Goal: Task Accomplishment & Management: Manage account settings

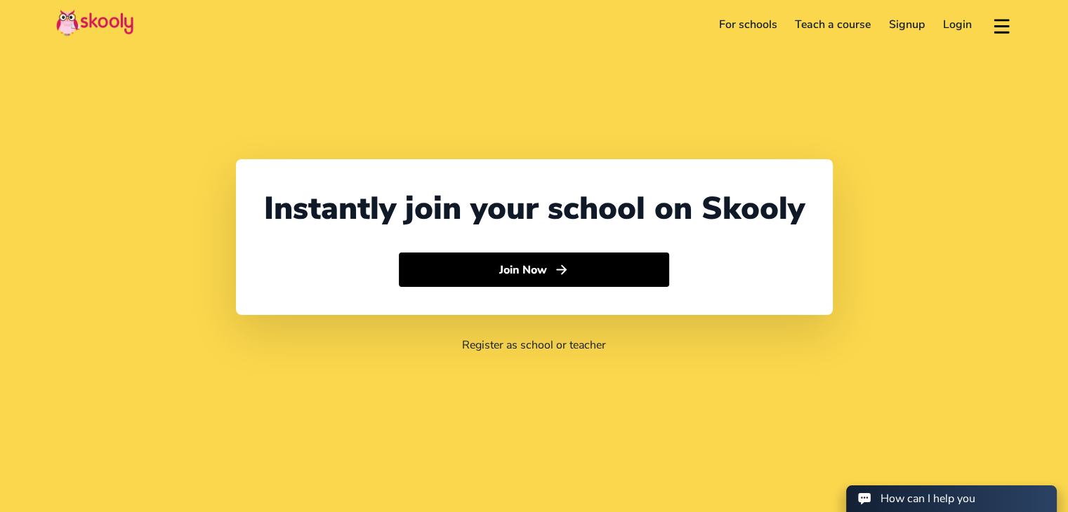
select select "27"
select select "[GEOGRAPHIC_DATA]"
select select "[GEOGRAPHIC_DATA]/[GEOGRAPHIC_DATA]"
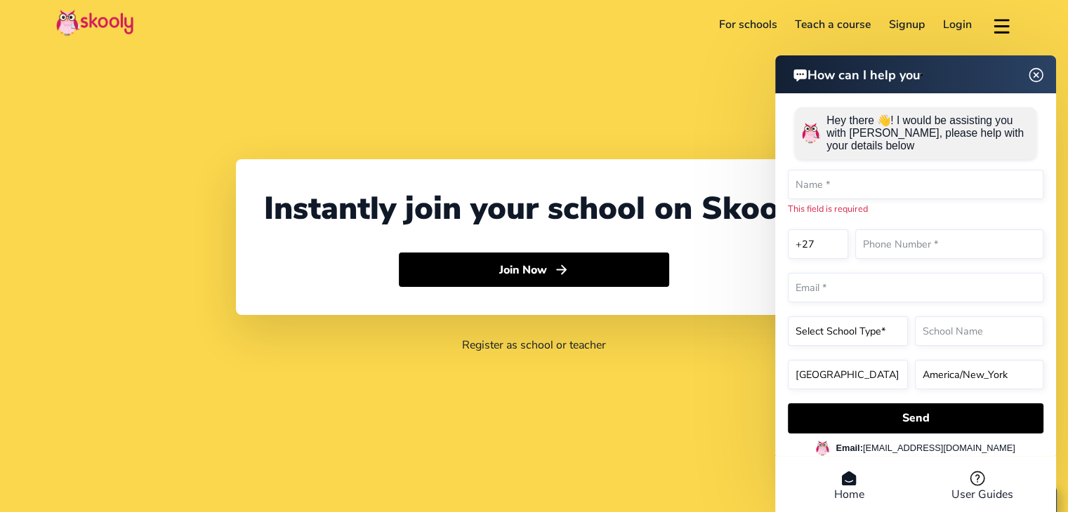
click at [961, 24] on link "Login" at bounding box center [957, 24] width 47 height 22
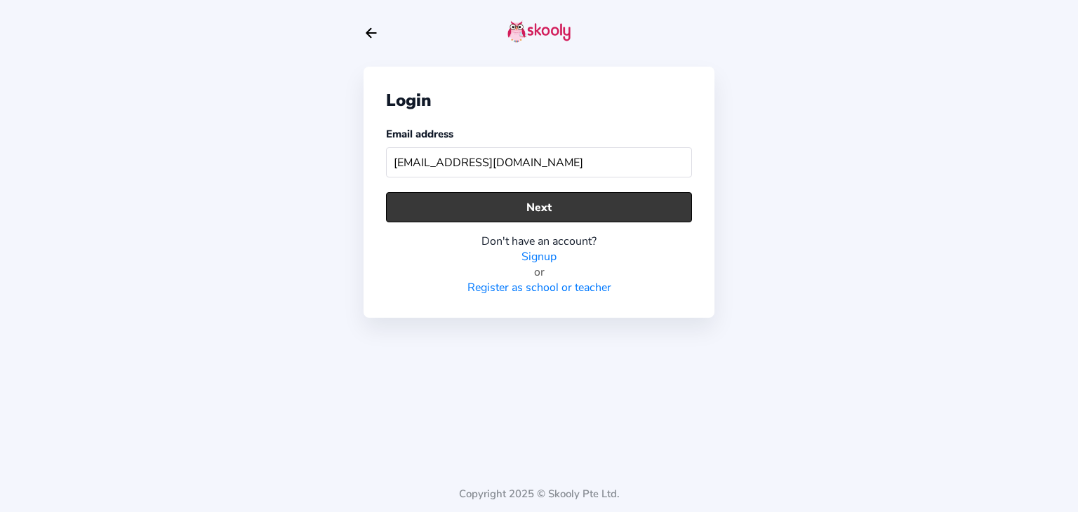
type input "[EMAIL_ADDRESS][DOMAIN_NAME]"
click at [623, 217] on button "Next" at bounding box center [539, 207] width 306 height 30
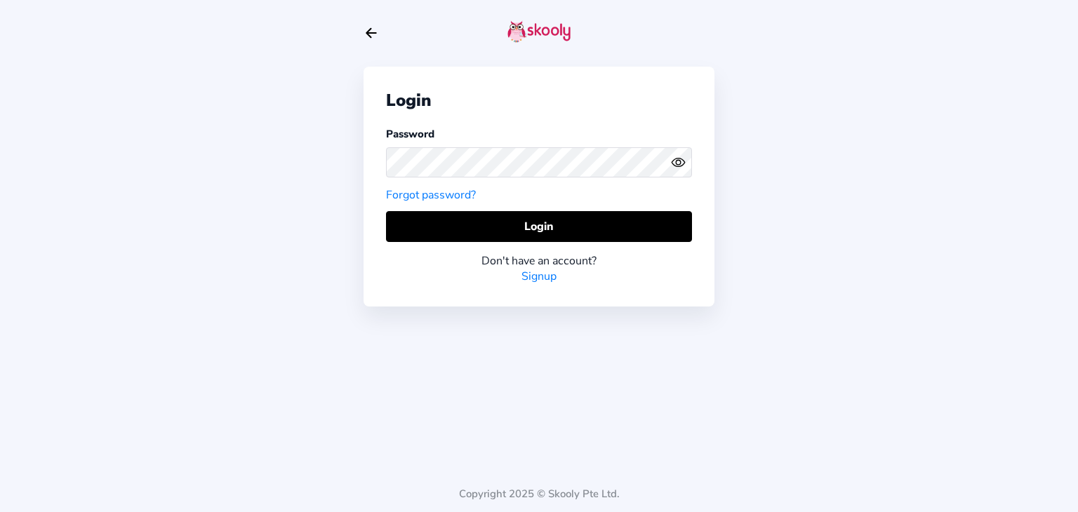
click at [684, 157] on icon "Eye" at bounding box center [678, 162] width 15 height 15
click at [679, 164] on icon "eye off outline" at bounding box center [677, 162] width 13 height 11
click at [679, 164] on circle "eye outline" at bounding box center [678, 162] width 4 height 4
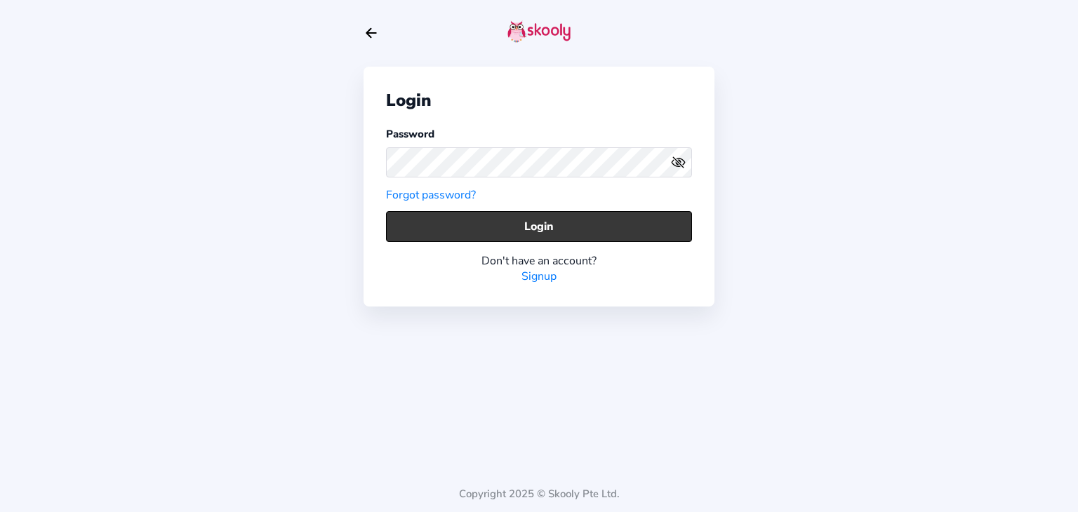
click at [576, 223] on button "Login" at bounding box center [539, 226] width 306 height 30
